Goal: Communication & Community: Answer question/provide support

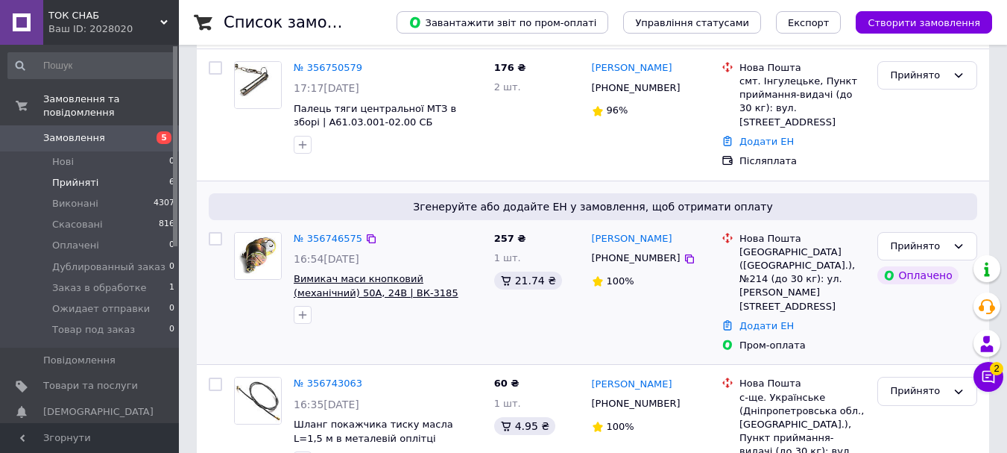
scroll to position [298, 0]
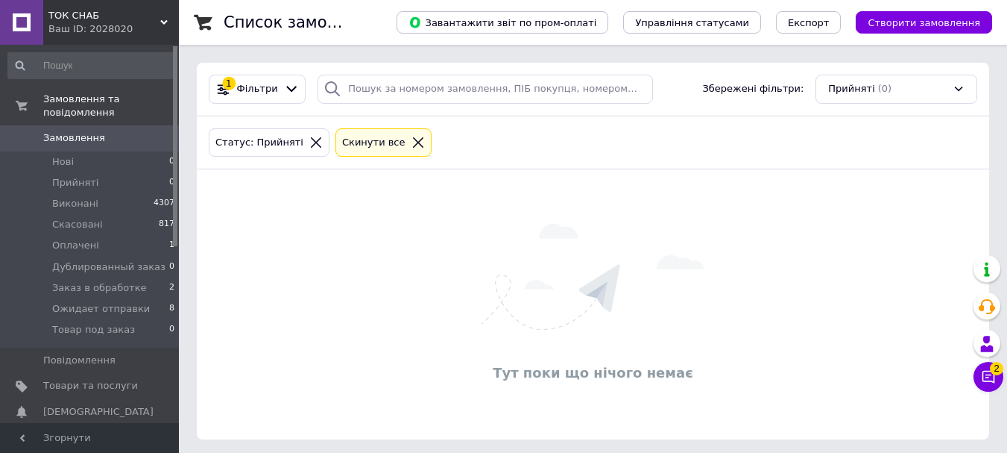
scroll to position [4, 0]
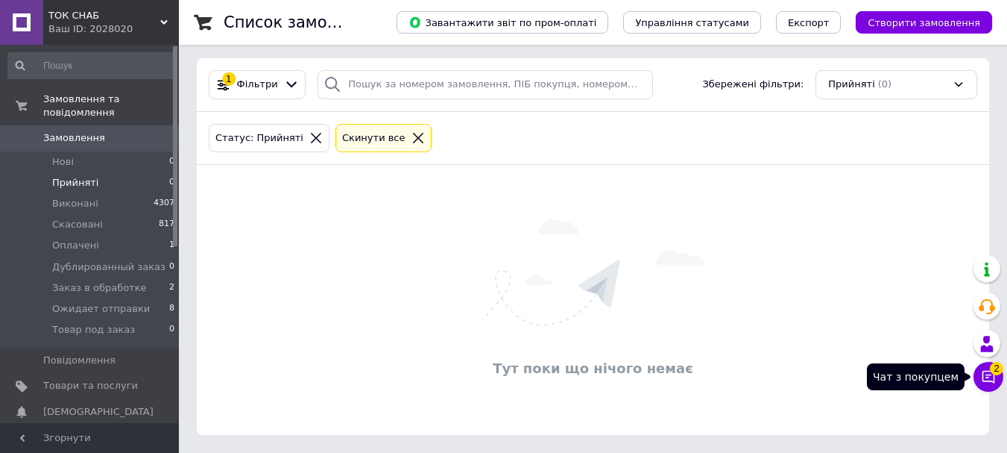
click at [992, 368] on span "2" at bounding box center [996, 368] width 13 height 13
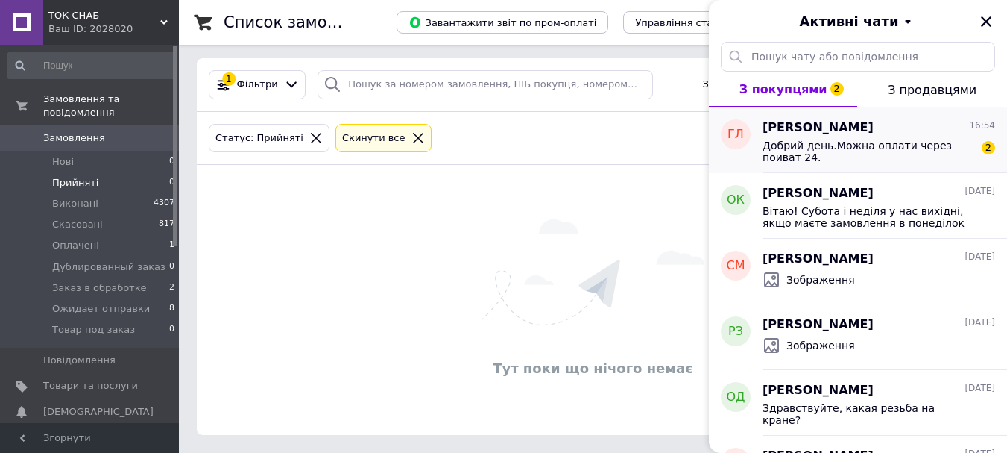
click at [860, 157] on span "Добрий день.Можна оплати через поиват 24." at bounding box center [869, 151] width 212 height 24
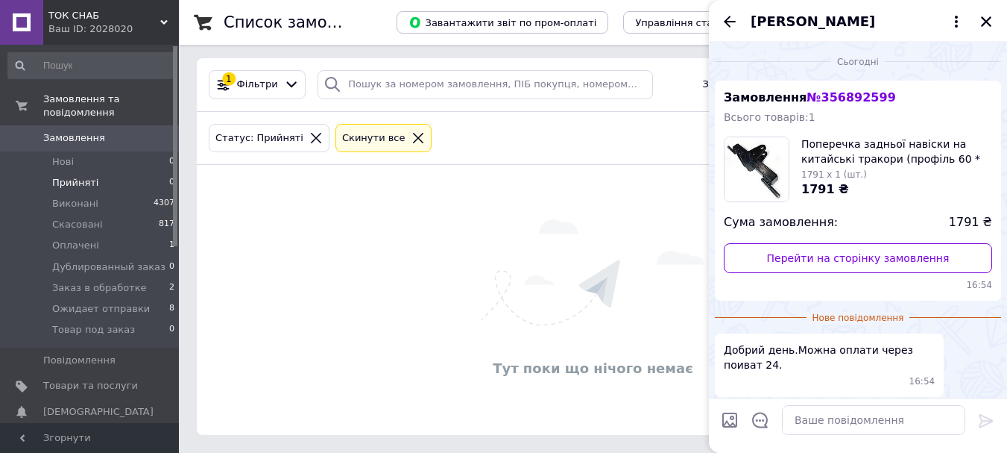
scroll to position [59, 0]
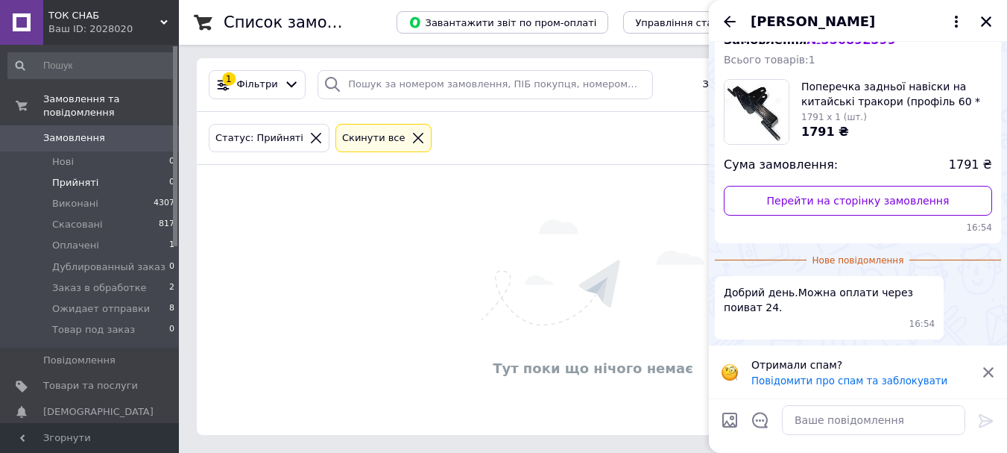
click at [994, 370] on icon at bounding box center [988, 371] width 13 height 13
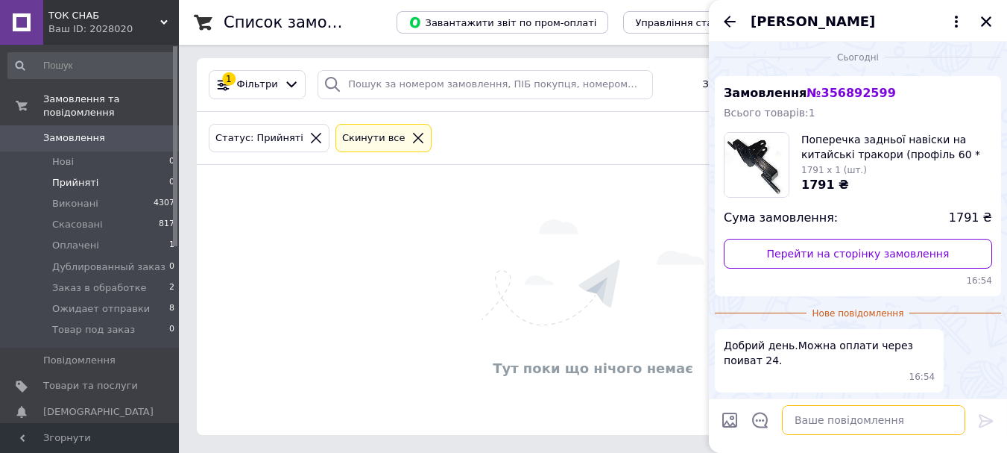
click at [851, 420] on textarea at bounding box center [873, 420] width 183 height 30
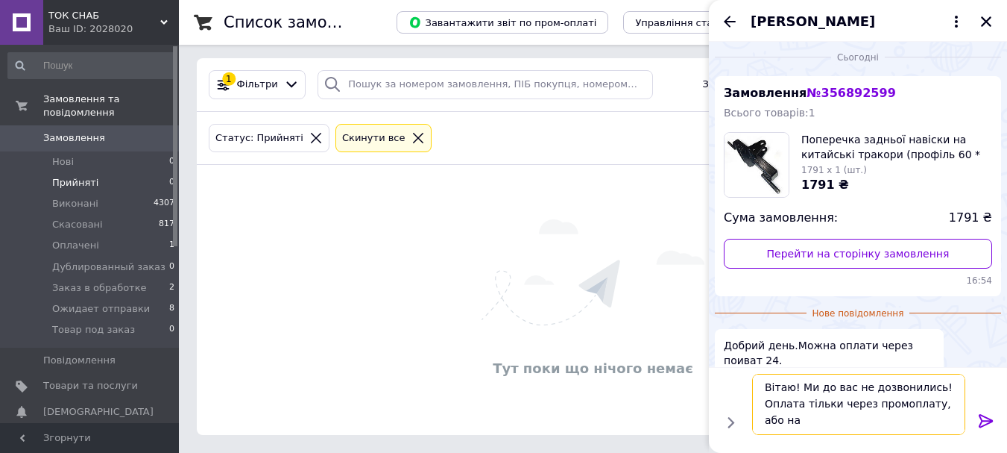
scroll to position [1, 0]
type textarea "Вітаю! Ми до вас не дозвонились! Оплата тільки через промоплату, або наложеним …"
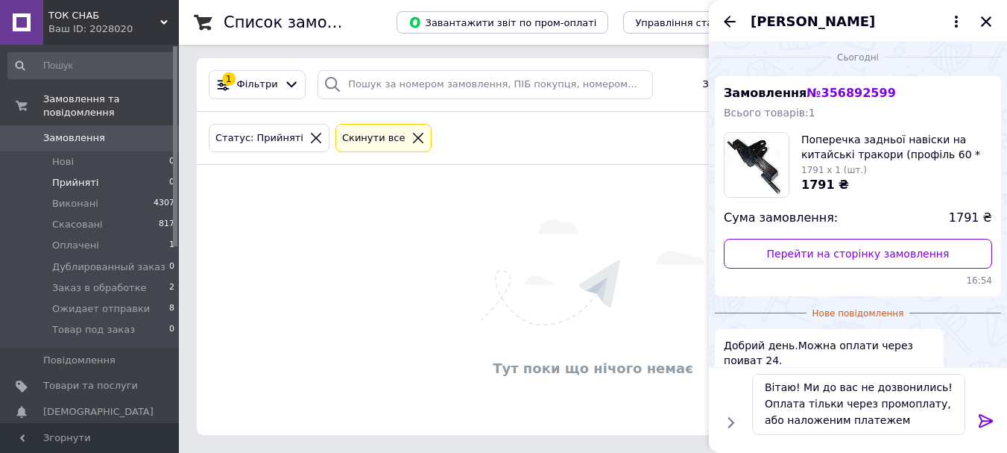
click at [986, 419] on icon at bounding box center [986, 421] width 18 height 18
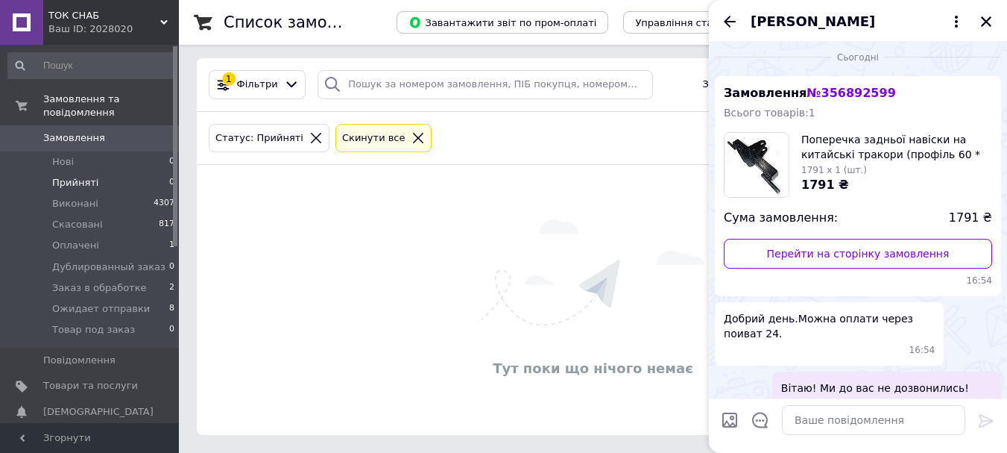
scroll to position [62, 0]
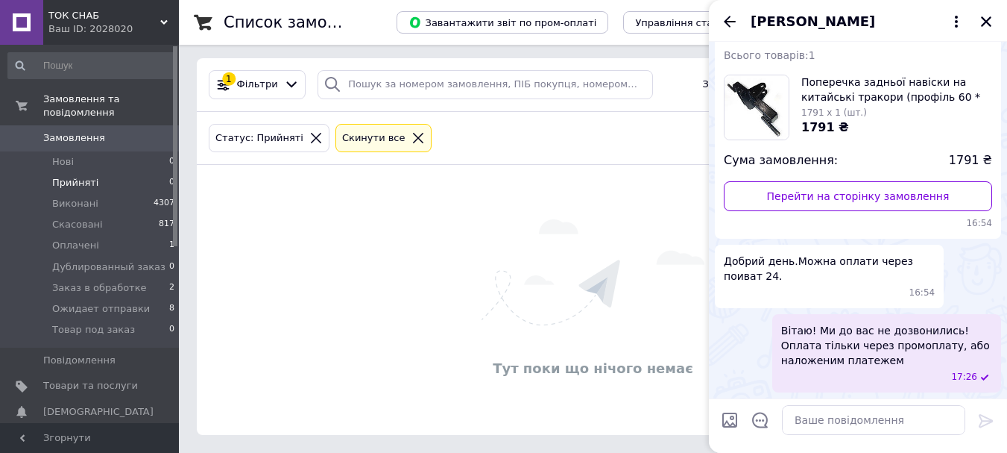
drag, startPoint x: 985, startPoint y: 21, endPoint x: 862, endPoint y: 61, distance: 129.4
click at [985, 20] on icon "Закрити" at bounding box center [986, 21] width 10 height 10
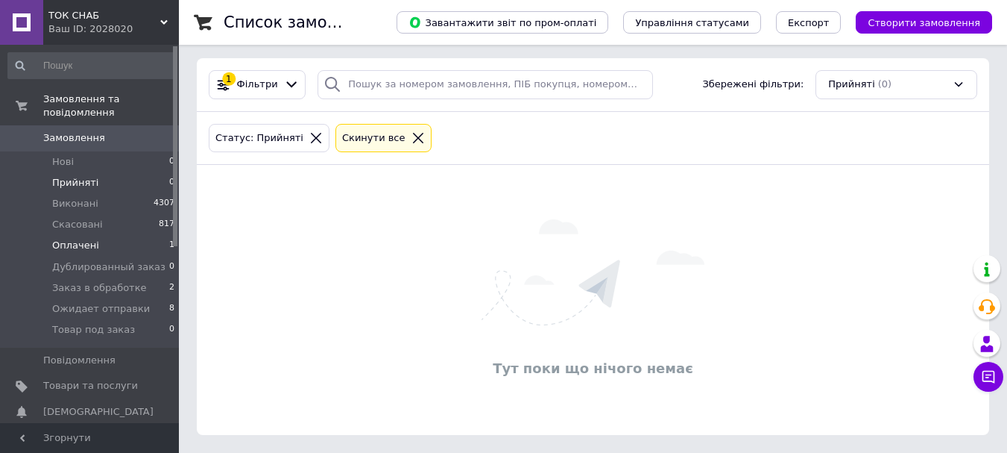
click at [83, 239] on span "Оплачені" at bounding box center [75, 245] width 47 height 13
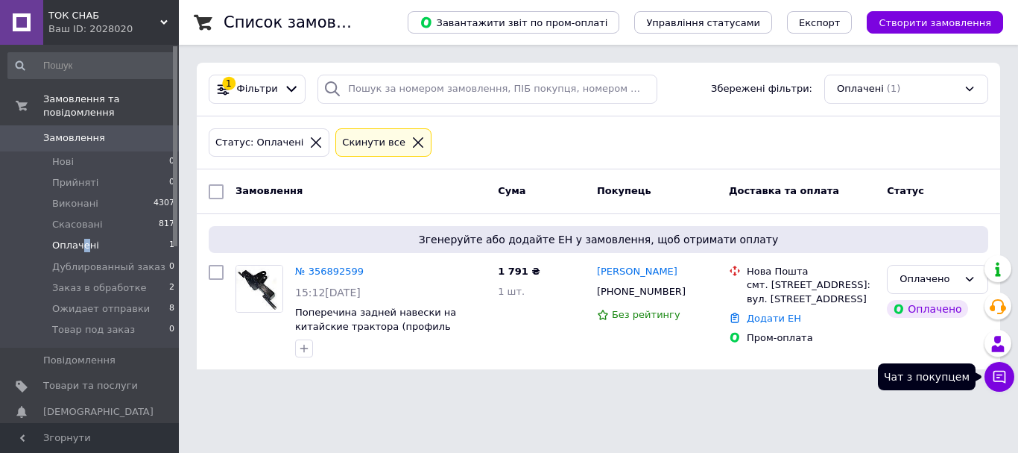
click at [1003, 370] on icon at bounding box center [999, 376] width 15 height 15
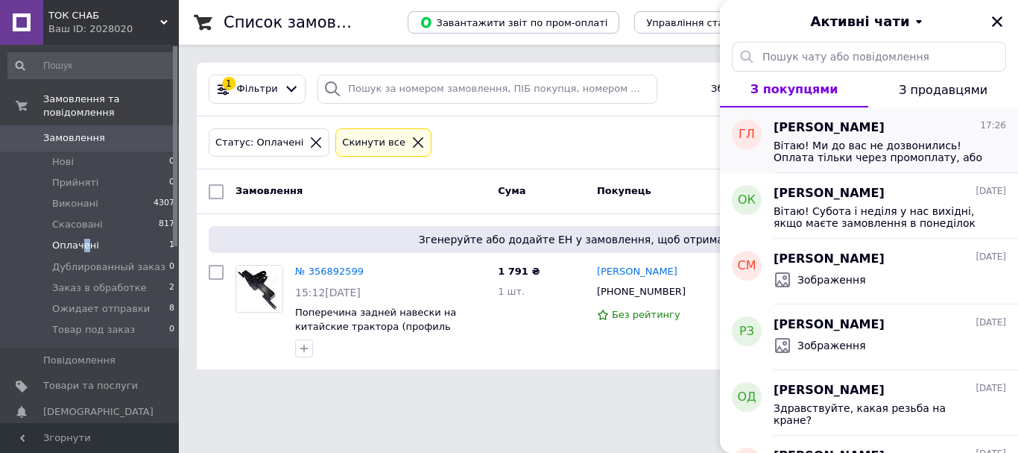
click at [835, 140] on span "Вітаю! Ми до вас не дозвонились! Оплата тільки через промоплату, або наложеним …" at bounding box center [880, 151] width 212 height 24
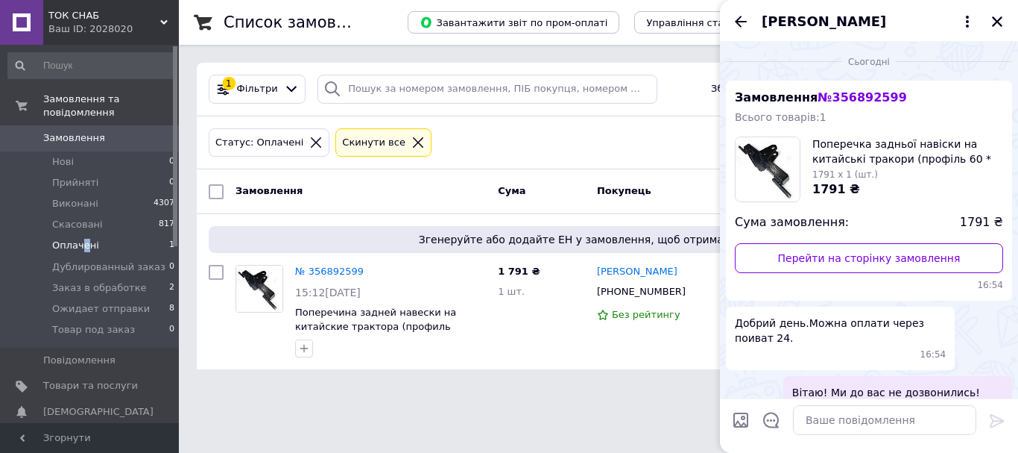
scroll to position [62, 0]
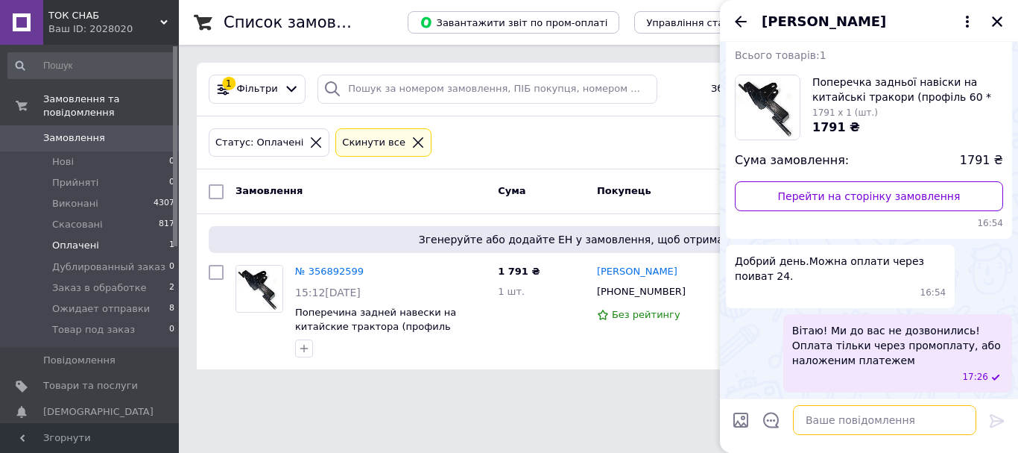
click at [850, 416] on textarea at bounding box center [884, 420] width 183 height 30
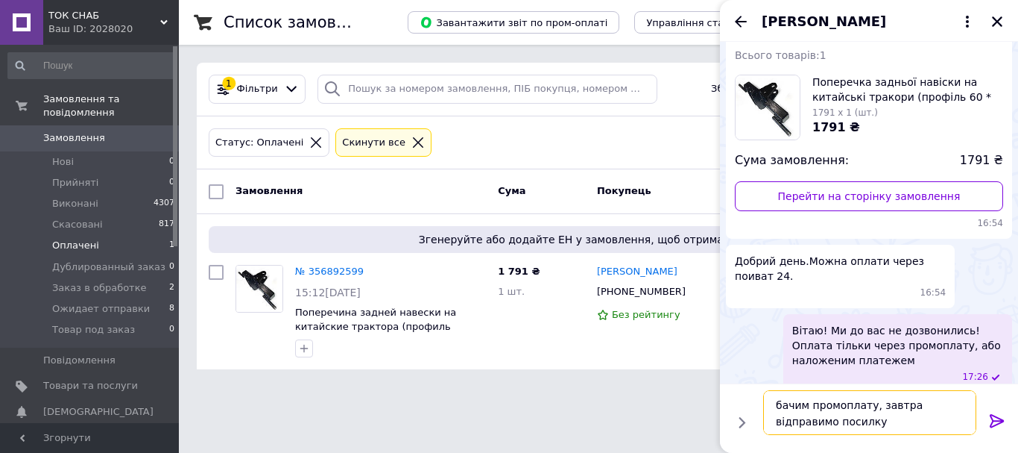
type textarea "бачим промоплату, завтра відправимо посилку"
click at [994, 420] on icon at bounding box center [997, 420] width 14 height 13
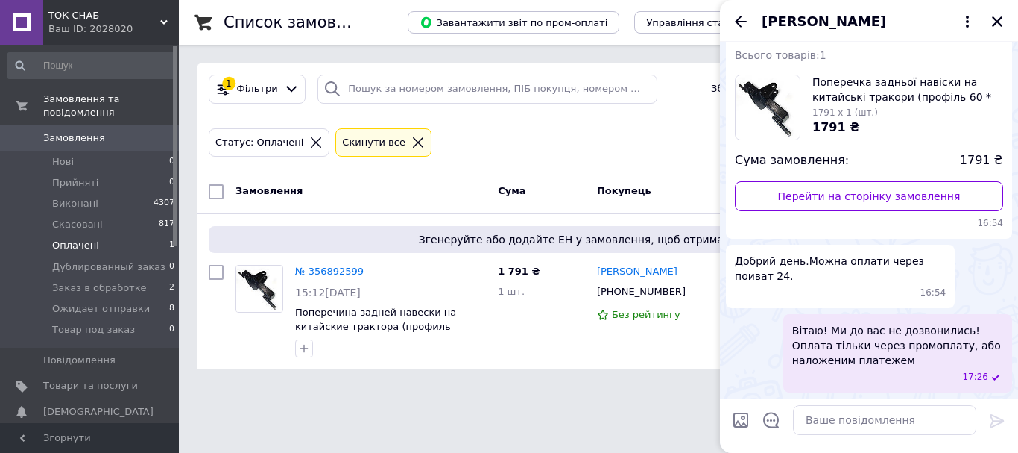
scroll to position [131, 0]
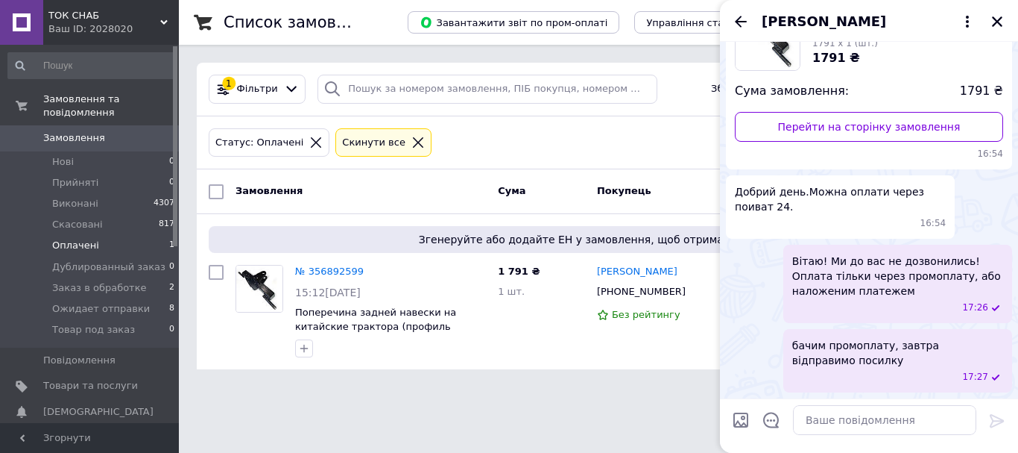
drag, startPoint x: 1003, startPoint y: 19, endPoint x: 758, endPoint y: 119, distance: 264.1
click at [1003, 18] on icon "Закрити" at bounding box center [997, 21] width 13 height 13
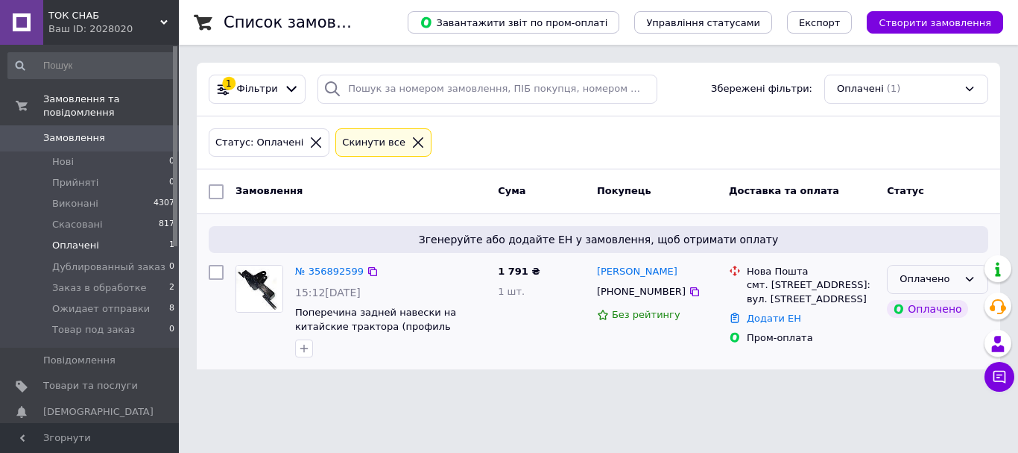
click at [918, 280] on div "Оплачено" at bounding box center [929, 279] width 58 height 16
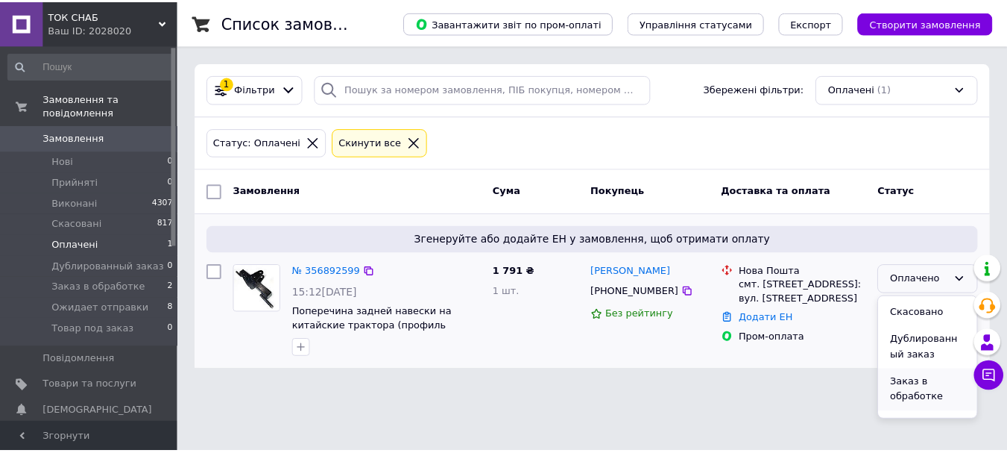
scroll to position [75, 0]
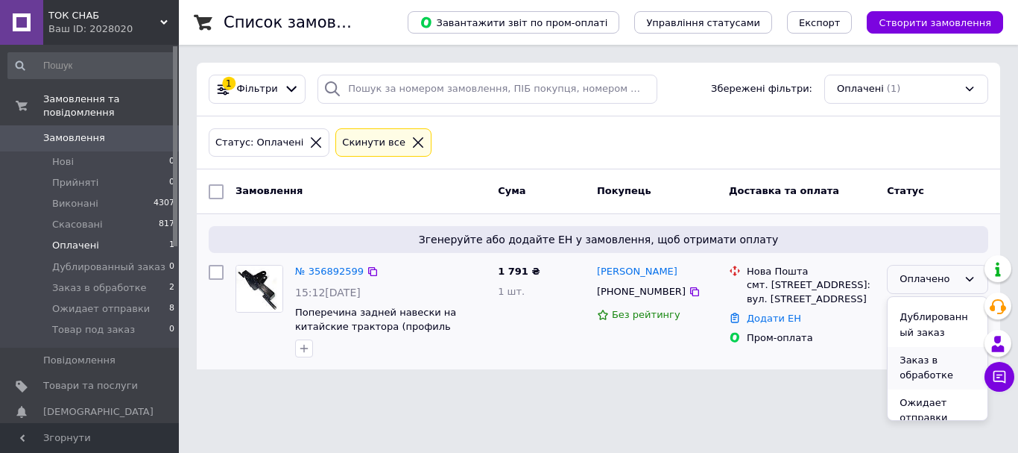
click at [923, 361] on li "Заказ в обработке" at bounding box center [938, 368] width 100 height 42
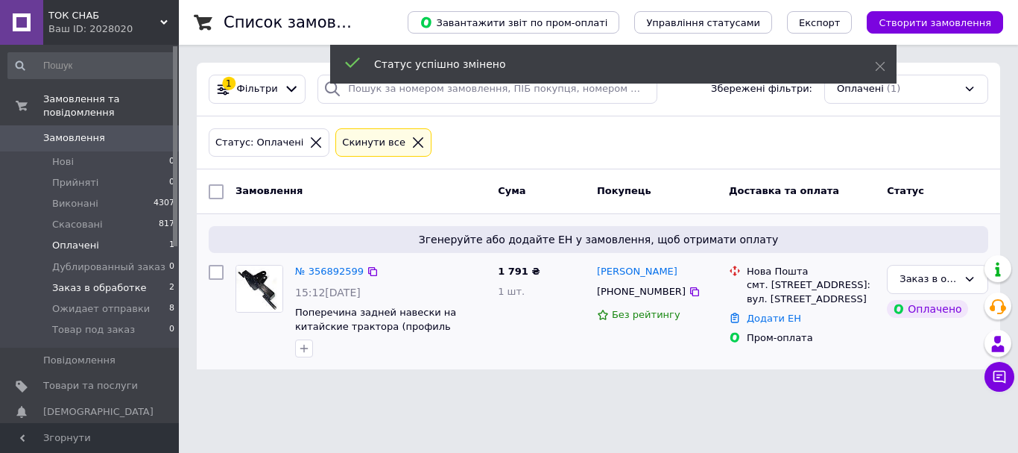
click at [104, 277] on li "Заказ в обработке 2" at bounding box center [91, 287] width 183 height 21
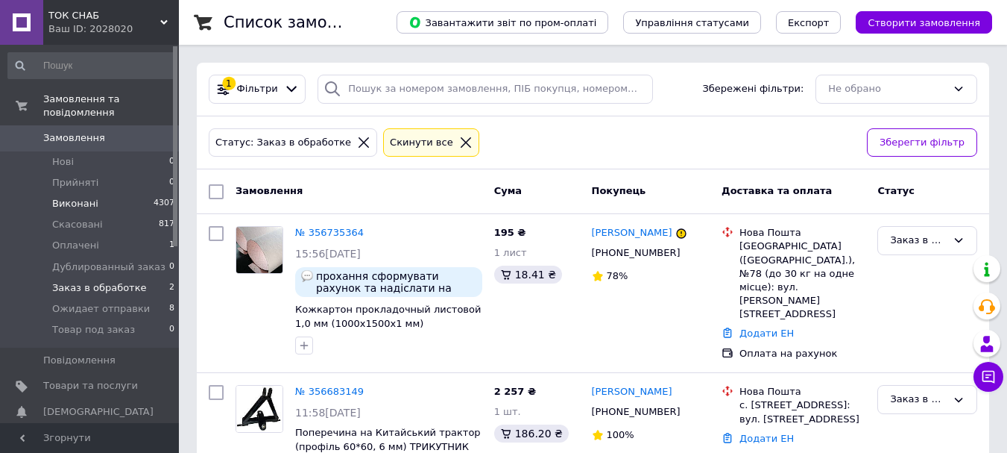
click at [74, 197] on span "Виконані" at bounding box center [75, 203] width 46 height 13
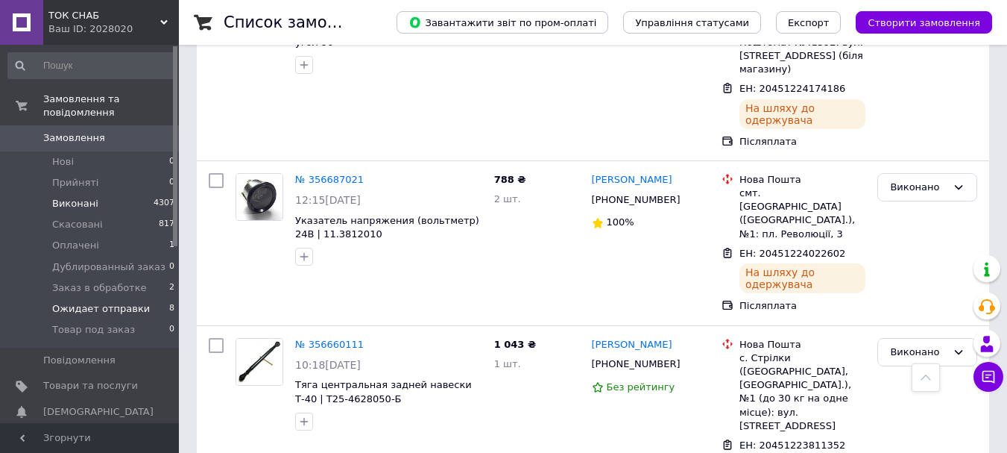
scroll to position [895, 0]
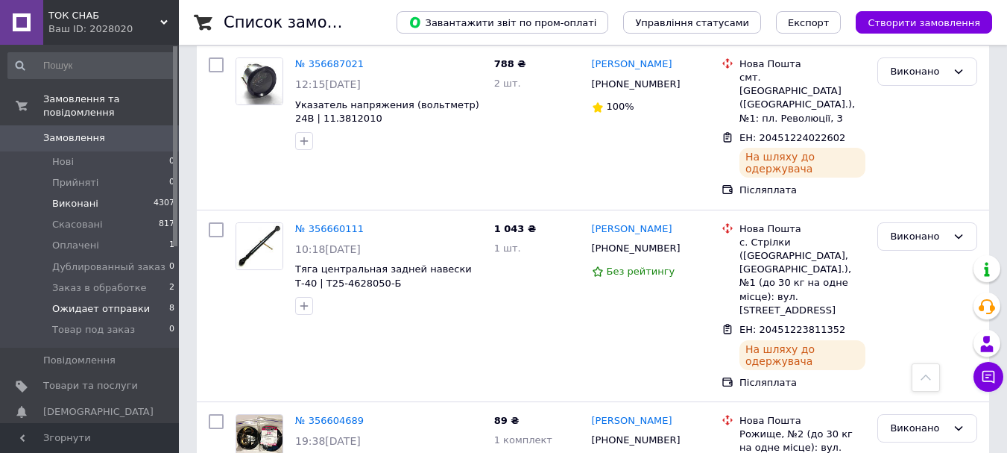
click at [83, 302] on span "Ожидает отправки" at bounding box center [101, 308] width 98 height 13
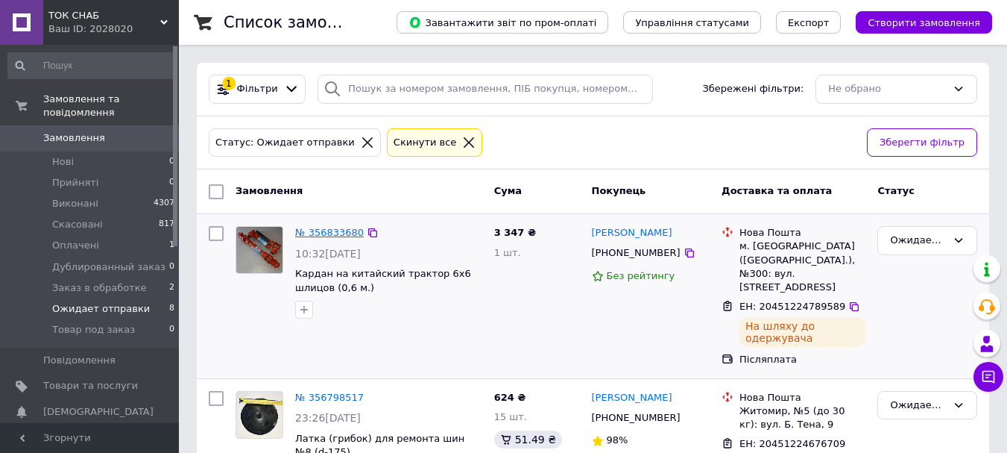
click at [332, 232] on link "№ 356833680" at bounding box center [329, 232] width 69 height 11
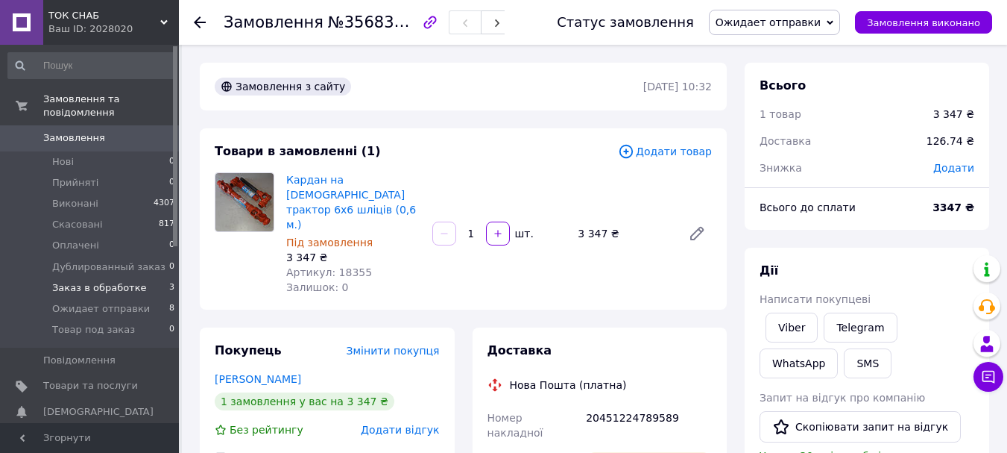
click at [103, 281] on span "Заказ в обработке" at bounding box center [99, 287] width 95 height 13
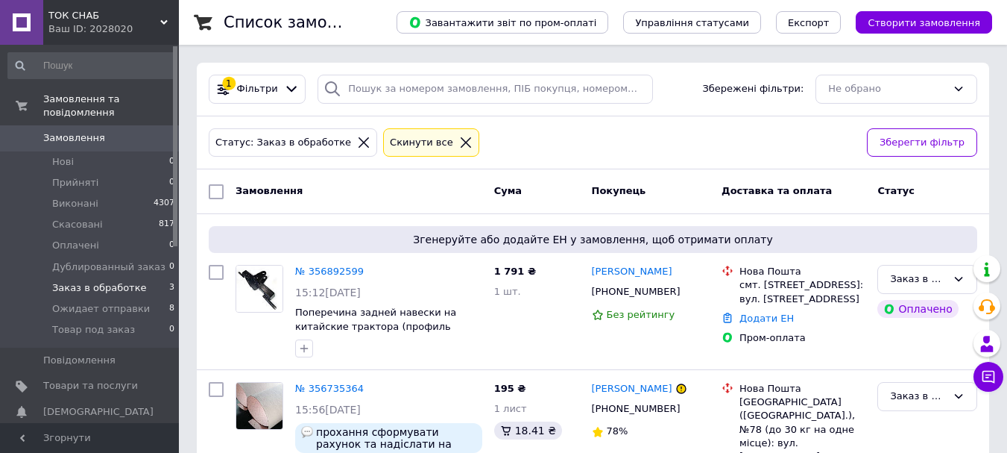
click at [103, 281] on span "Заказ в обработке" at bounding box center [99, 287] width 95 height 13
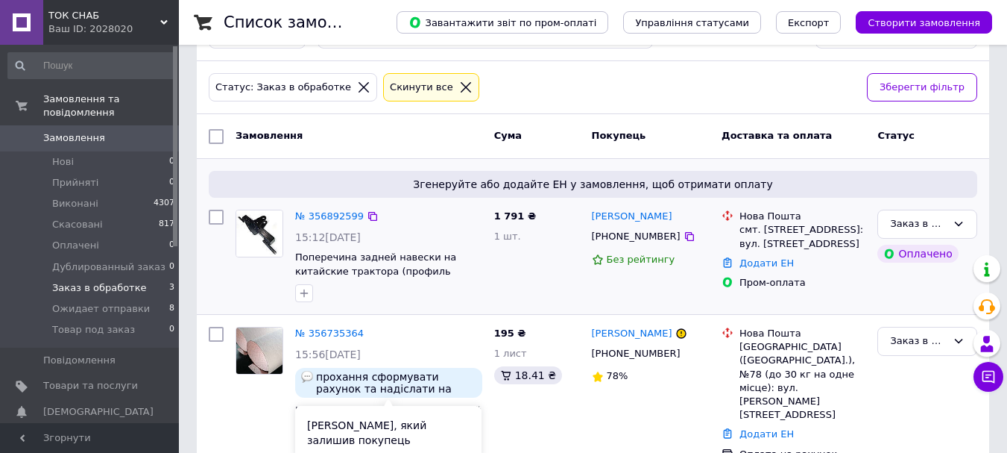
scroll to position [54, 0]
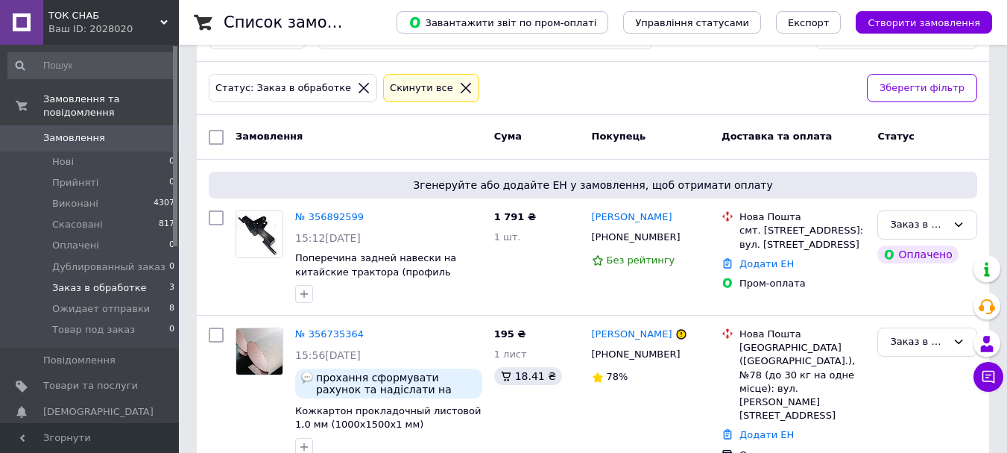
click at [96, 281] on span "Заказ в обработке" at bounding box center [99, 287] width 95 height 13
